Goal: Check status: Check status

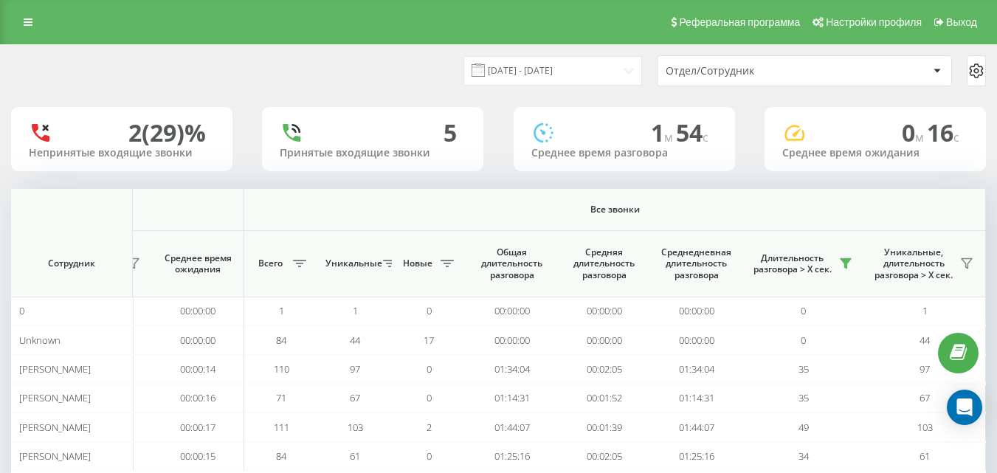
click at [599, 86] on div "[DATE] - [DATE] Отдел/Сотрудник" at bounding box center [499, 71] width 996 height 52
click at [591, 55] on div "[DATE] - [DATE] Отдел/Сотрудник" at bounding box center [743, 70] width 488 height 31
click at [594, 68] on input "[DATE] - [DATE]" at bounding box center [553, 70] width 179 height 29
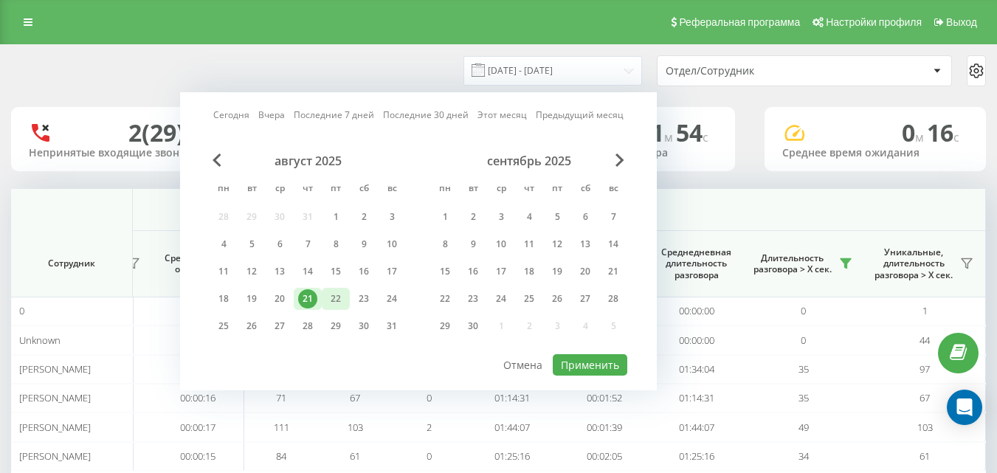
click at [331, 299] on div "22" at bounding box center [335, 298] width 19 height 19
click at [611, 363] on button "Применить" at bounding box center [590, 364] width 75 height 21
type input "[DATE] - [DATE]"
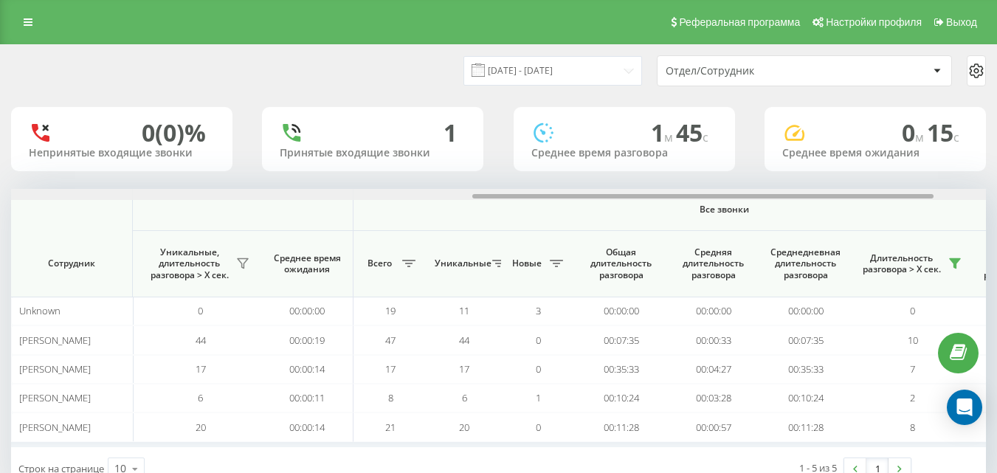
click at [909, 193] on div at bounding box center [498, 194] width 975 height 11
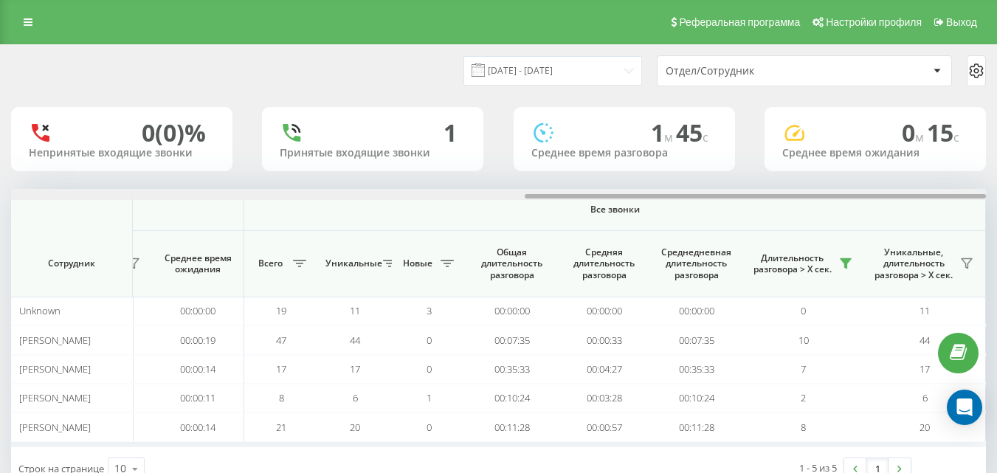
click at [912, 195] on div at bounding box center [755, 196] width 461 height 4
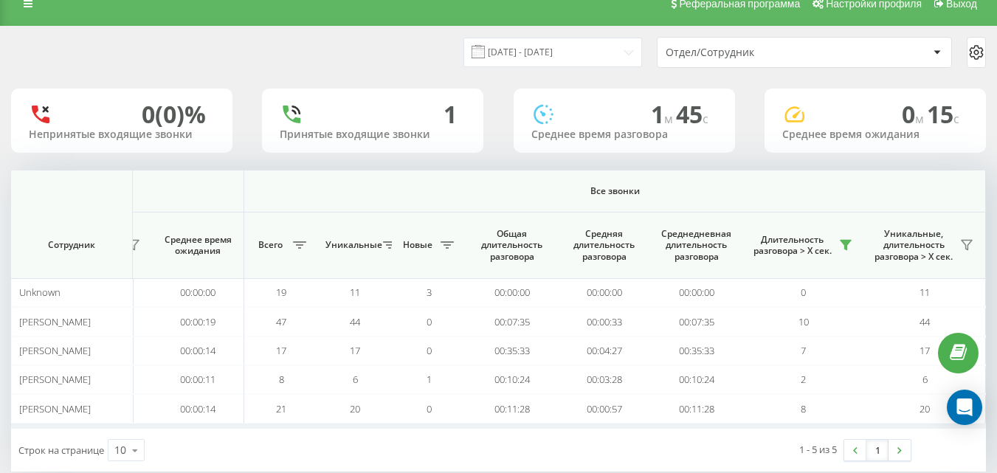
scroll to position [0, 0]
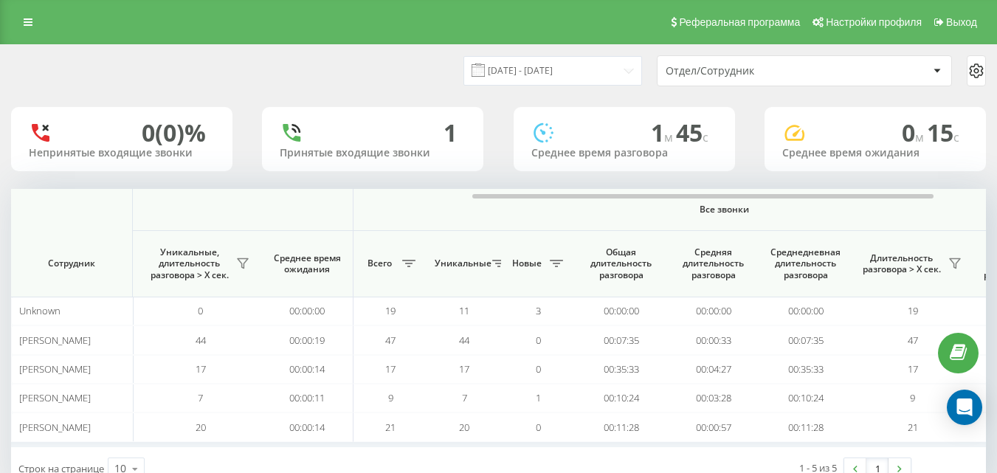
click at [979, 199] on div at bounding box center [498, 194] width 975 height 11
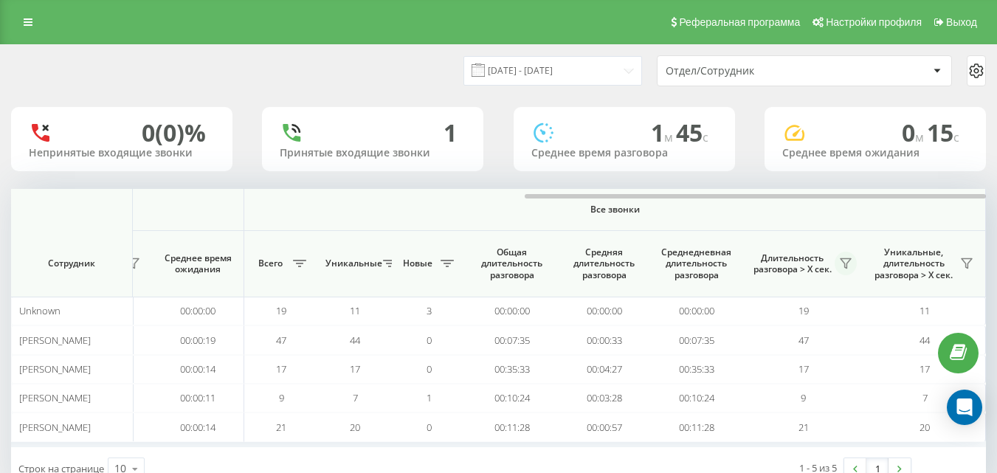
click at [843, 272] on button at bounding box center [846, 264] width 22 height 24
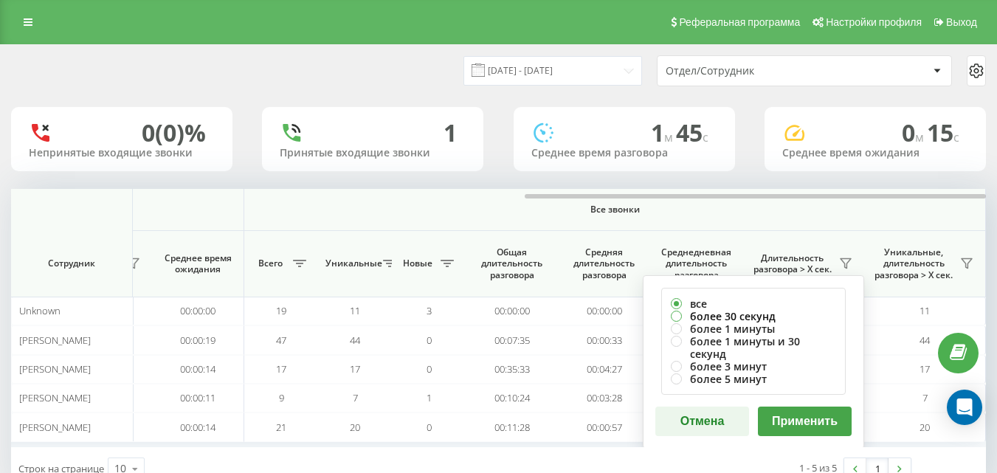
click at [794, 315] on label "более 30 секунд" at bounding box center [753, 316] width 165 height 13
radio input "true"
click at [809, 413] on button "Применить" at bounding box center [805, 422] width 94 height 30
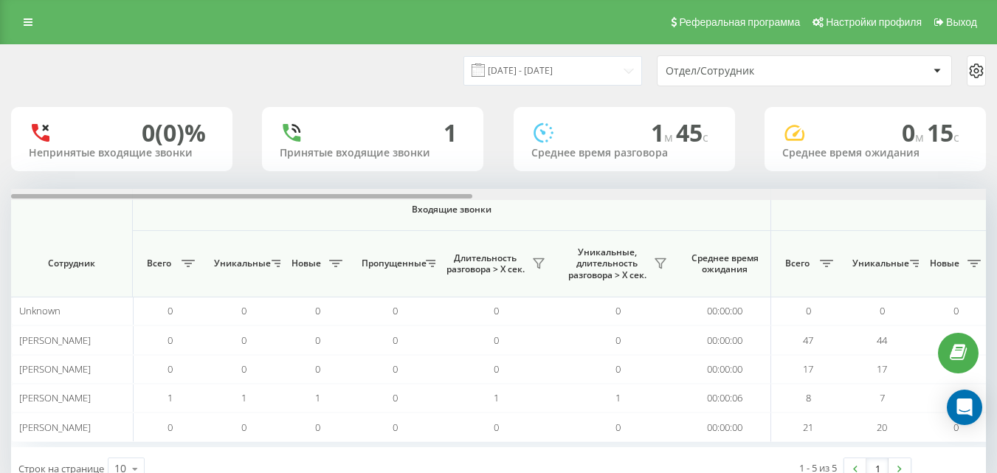
click at [958, 195] on div at bounding box center [498, 194] width 975 height 11
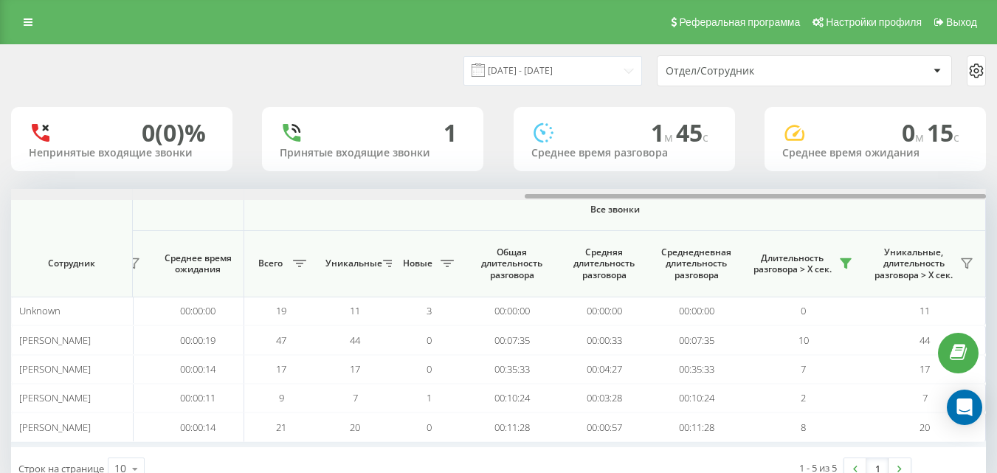
click at [958, 193] on div at bounding box center [498, 194] width 975 height 11
